Goal: Information Seeking & Learning: Learn about a topic

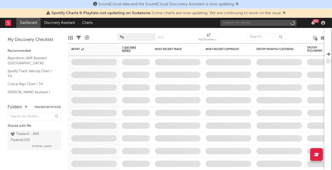
click at [270, 23] on input "text" at bounding box center [258, 23] width 76 height 6
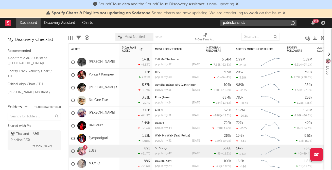
type input "patrickananda"
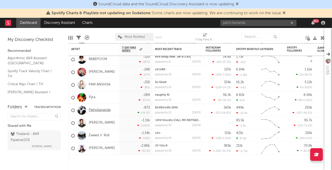
click at [103, 110] on link "Patrickananda" at bounding box center [100, 110] width 22 height 4
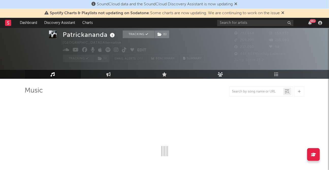
scroll to position [12, 0]
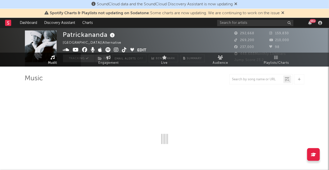
select select "6m"
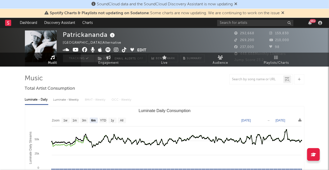
scroll to position [0, 0]
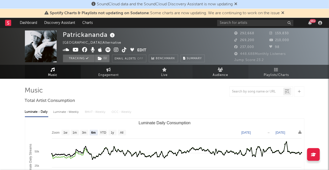
click at [215, 76] on span "Audience" at bounding box center [219, 75] width 15 height 6
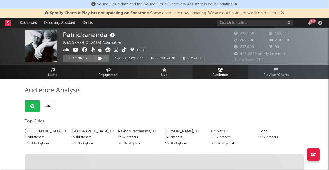
click at [116, 75] on span "Engagement" at bounding box center [108, 75] width 20 height 6
select select "1w"
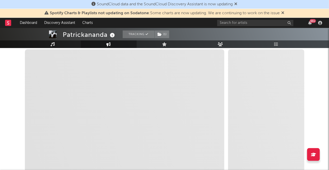
scroll to position [70, 0]
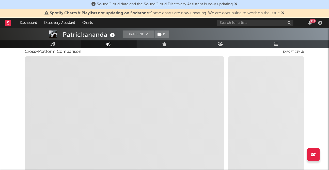
select select "1m"
